Goal: Use online tool/utility: Utilize a website feature to perform a specific function

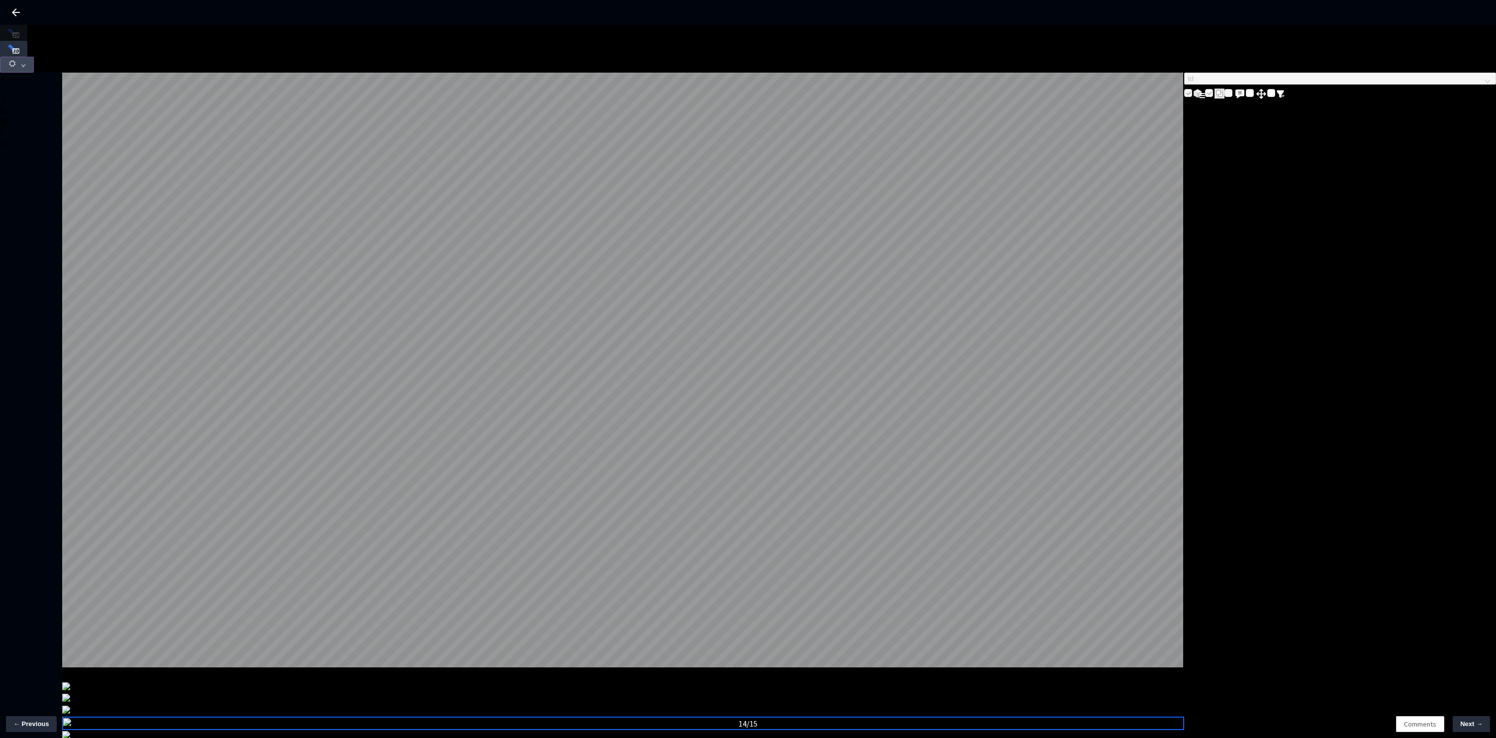
click at [17, 59] on icon "button" at bounding box center [12, 63] width 9 height 9
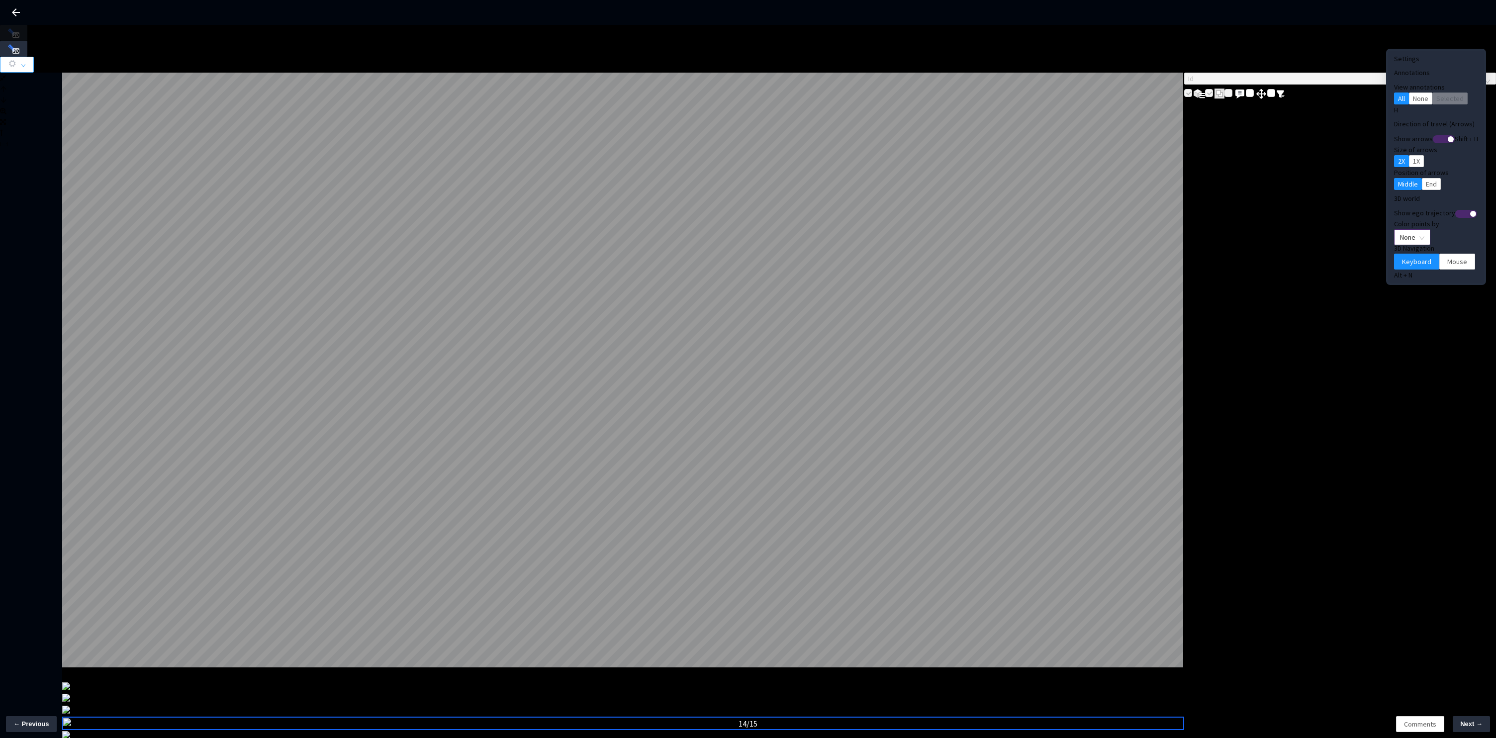
click at [1400, 230] on span "None" at bounding box center [1412, 237] width 24 height 15
click at [1390, 257] on div "Point Intensity" at bounding box center [1395, 251] width 33 height 11
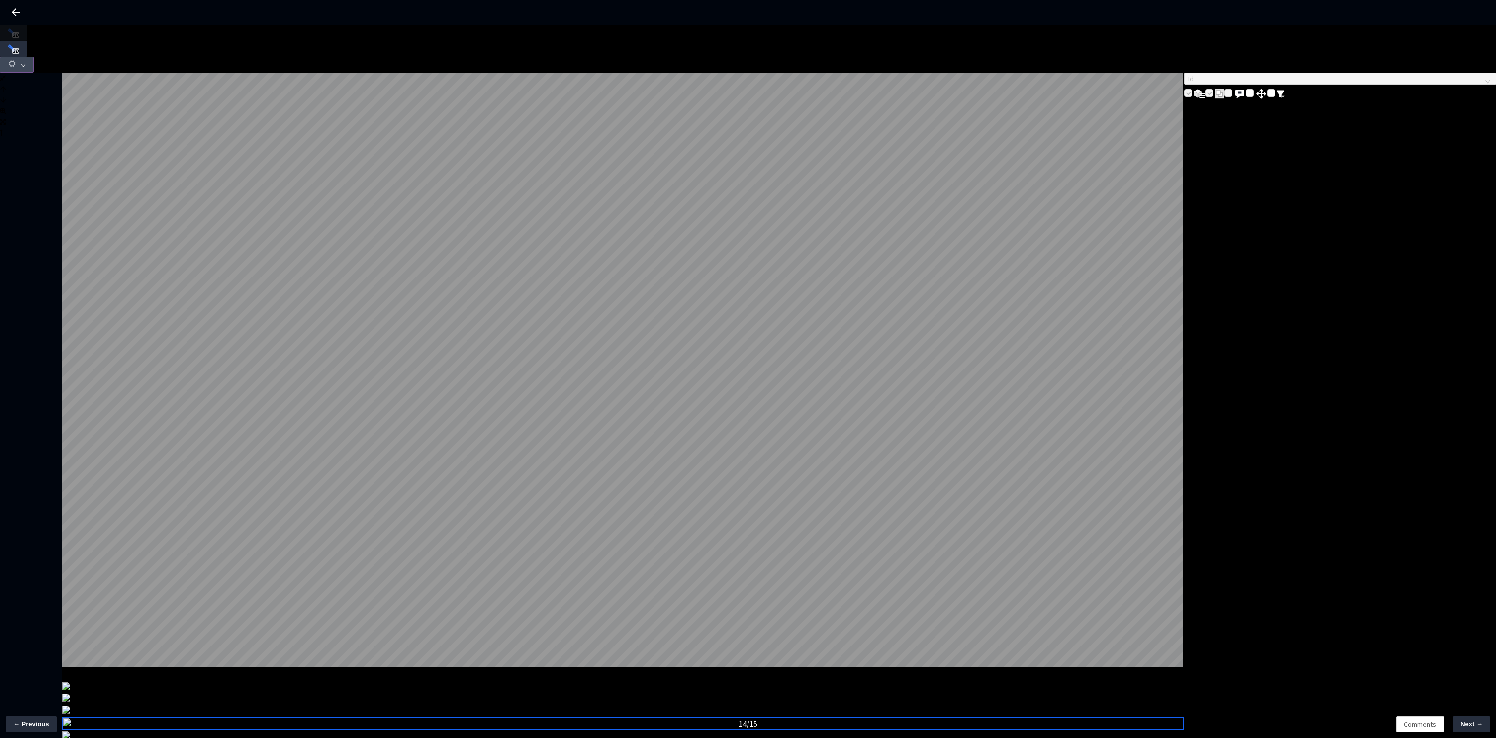
click at [34, 57] on button "button" at bounding box center [17, 65] width 34 height 16
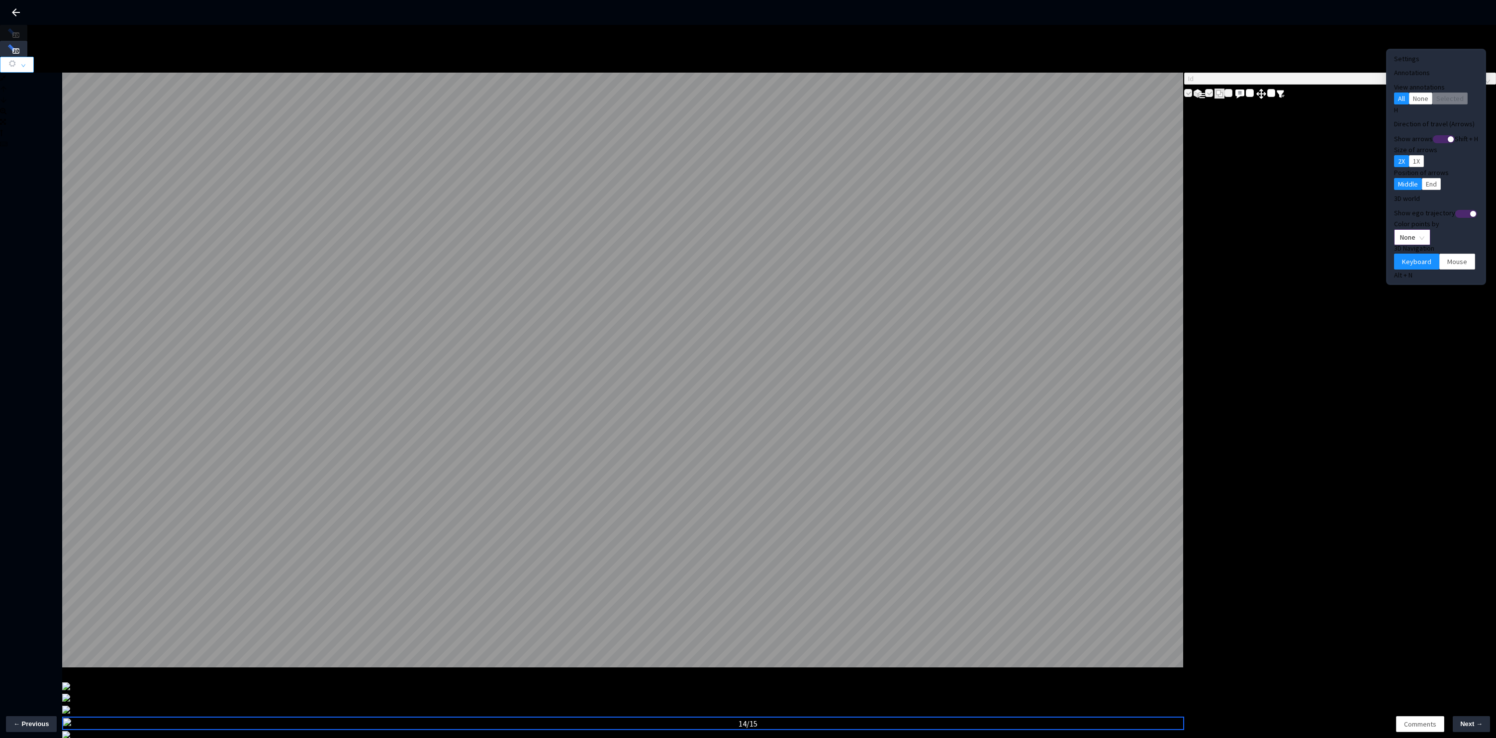
click at [1401, 230] on span "None" at bounding box center [1412, 237] width 24 height 15
click at [1396, 257] on div "Point Intensity" at bounding box center [1395, 251] width 33 height 11
